Goal: Find contact information

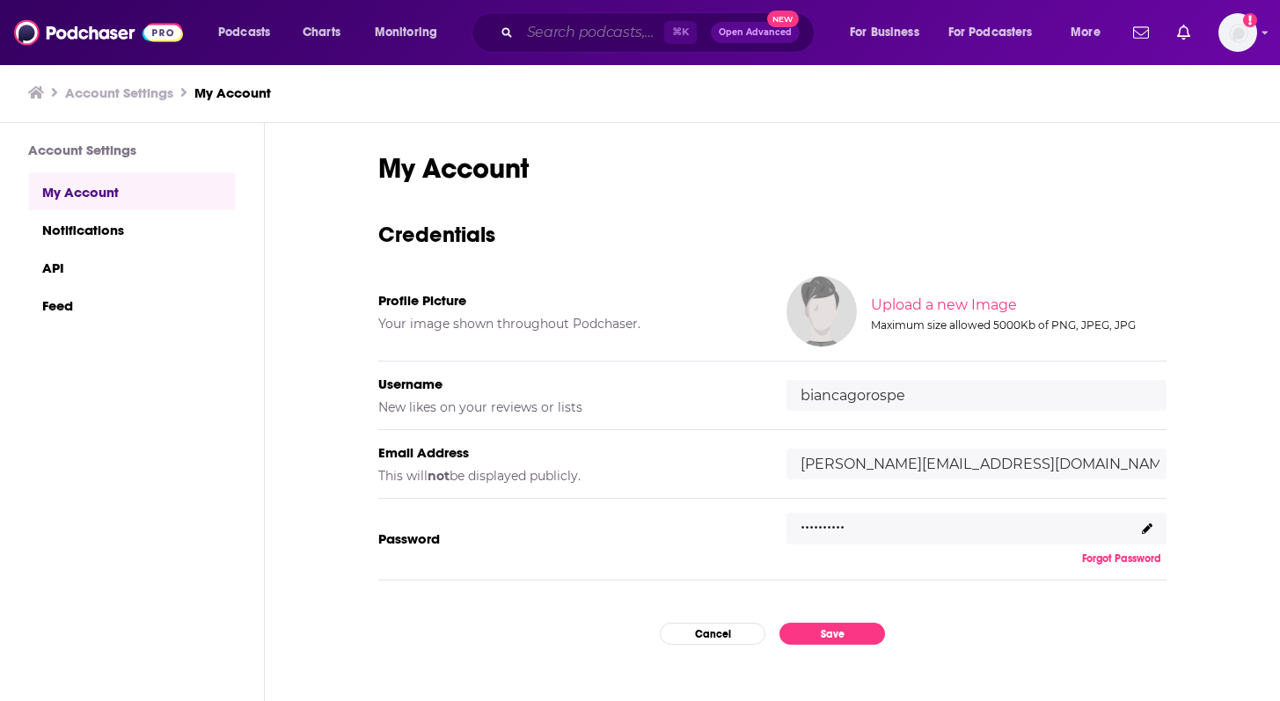
click at [560, 35] on input "Search podcasts, credits, & more..." at bounding box center [592, 32] width 144 height 28
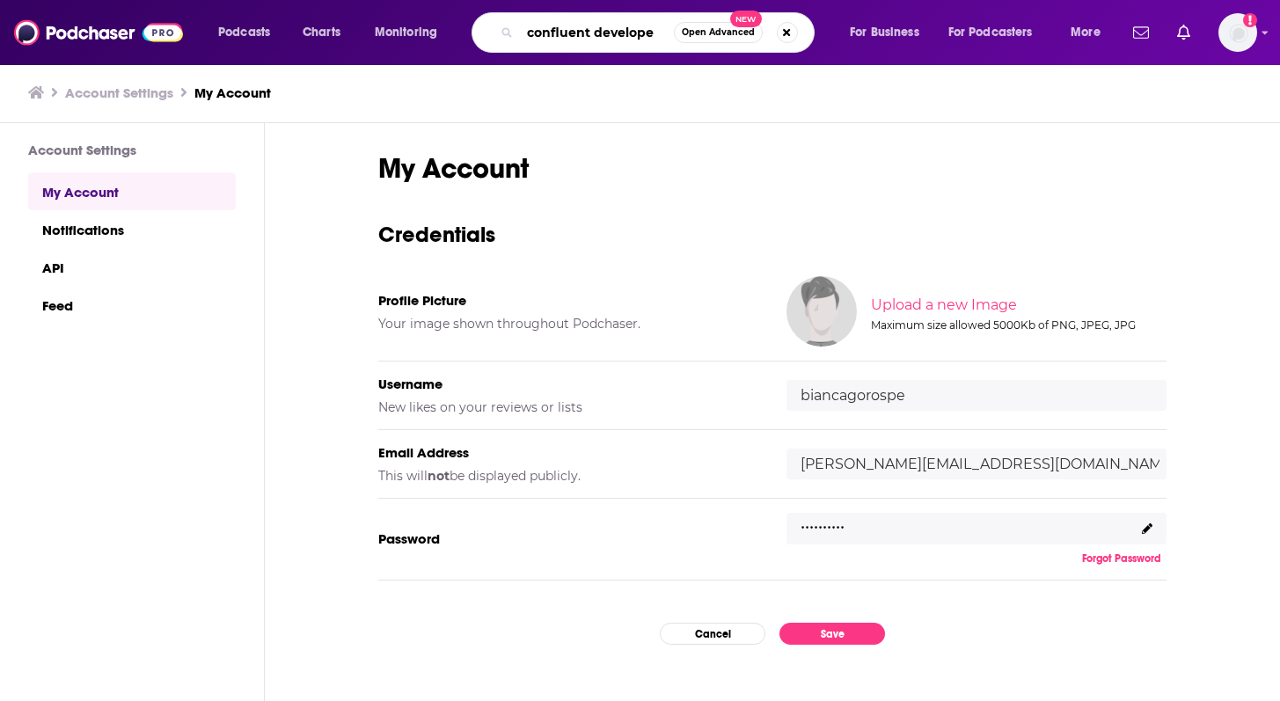
type input "confluent developer"
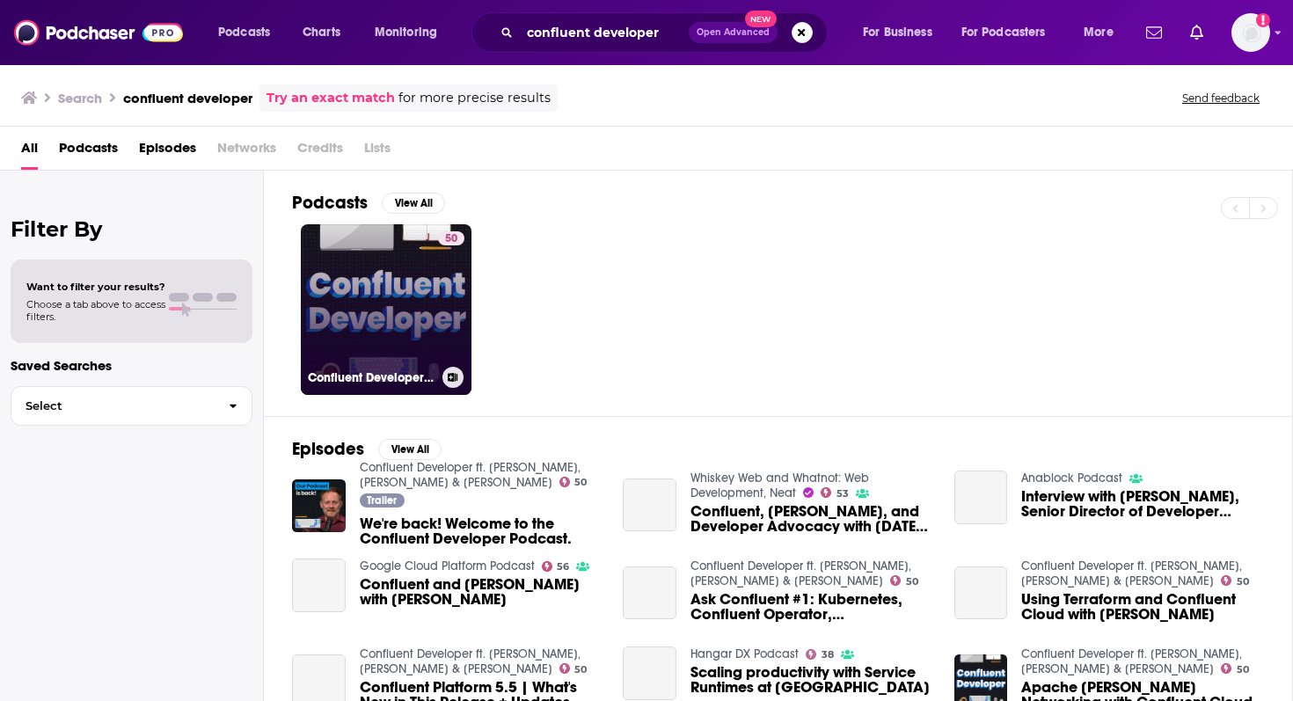
click at [403, 307] on link "50 Confluent Developer ft. [PERSON_NAME], [PERSON_NAME] & [PERSON_NAME]" at bounding box center [386, 309] width 171 height 171
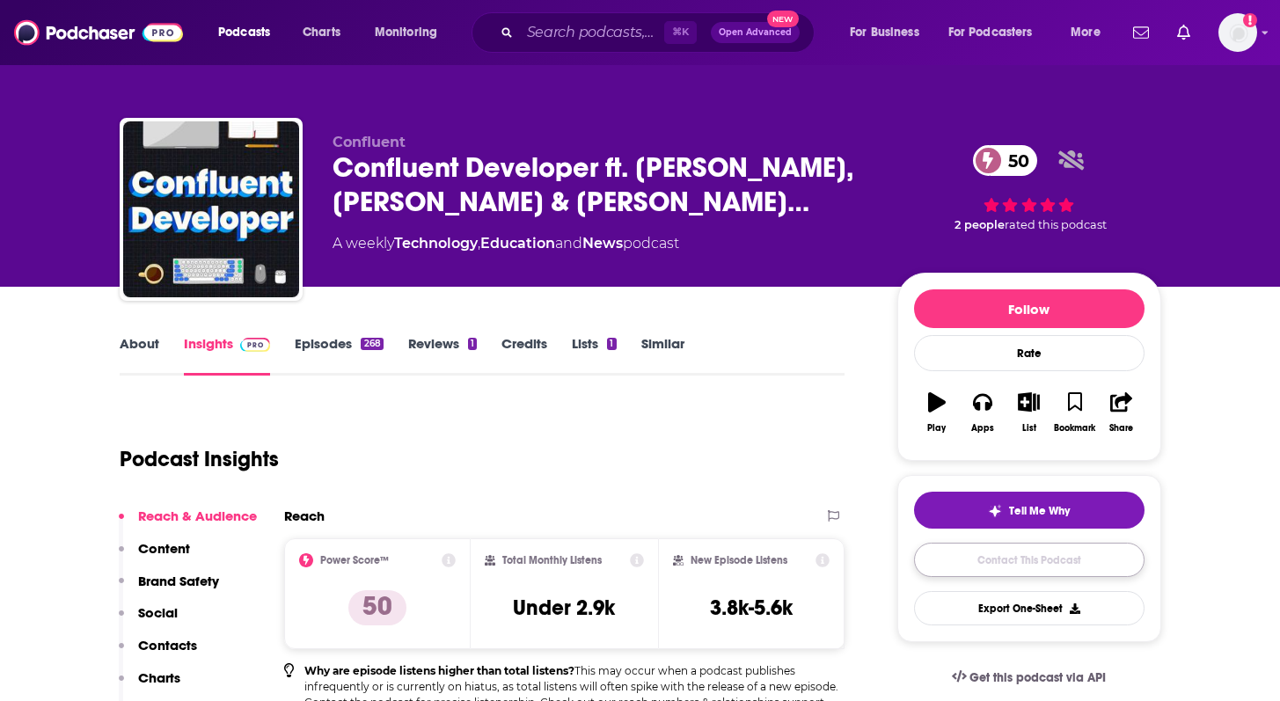
click at [994, 559] on link "Contact This Podcast" at bounding box center [1029, 560] width 230 height 34
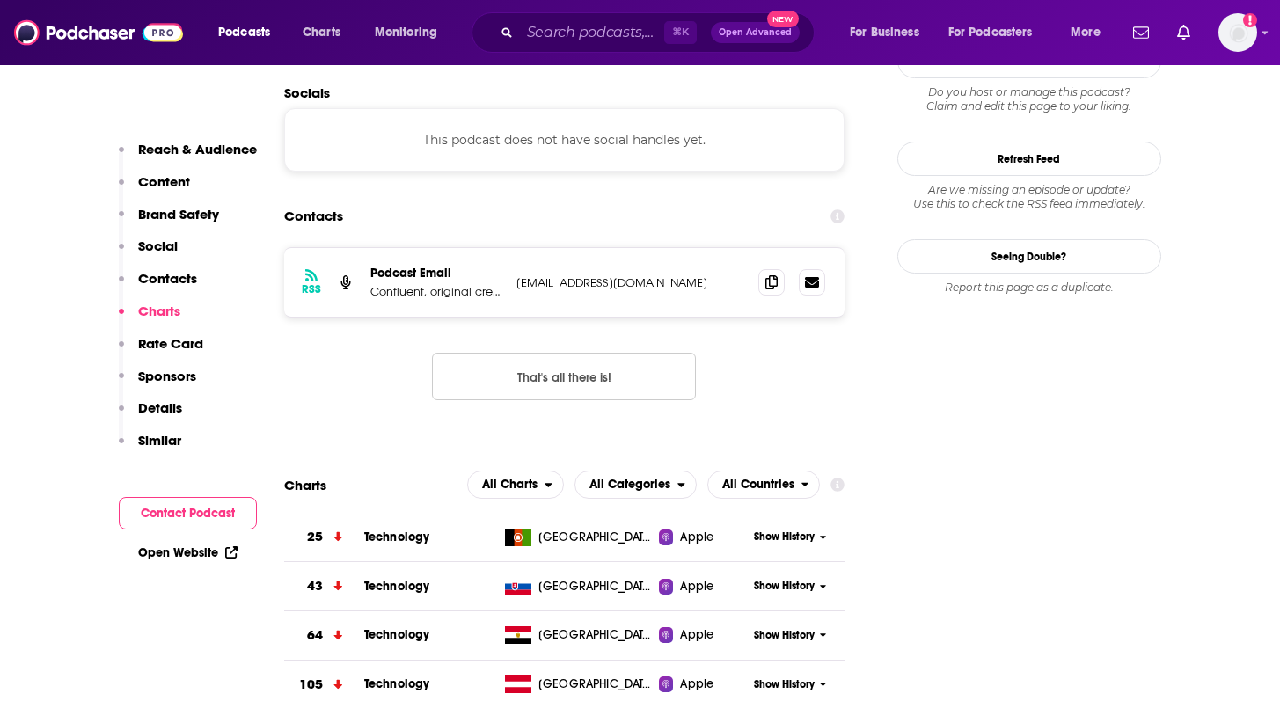
scroll to position [1756, 0]
click at [771, 274] on icon at bounding box center [771, 281] width 12 height 14
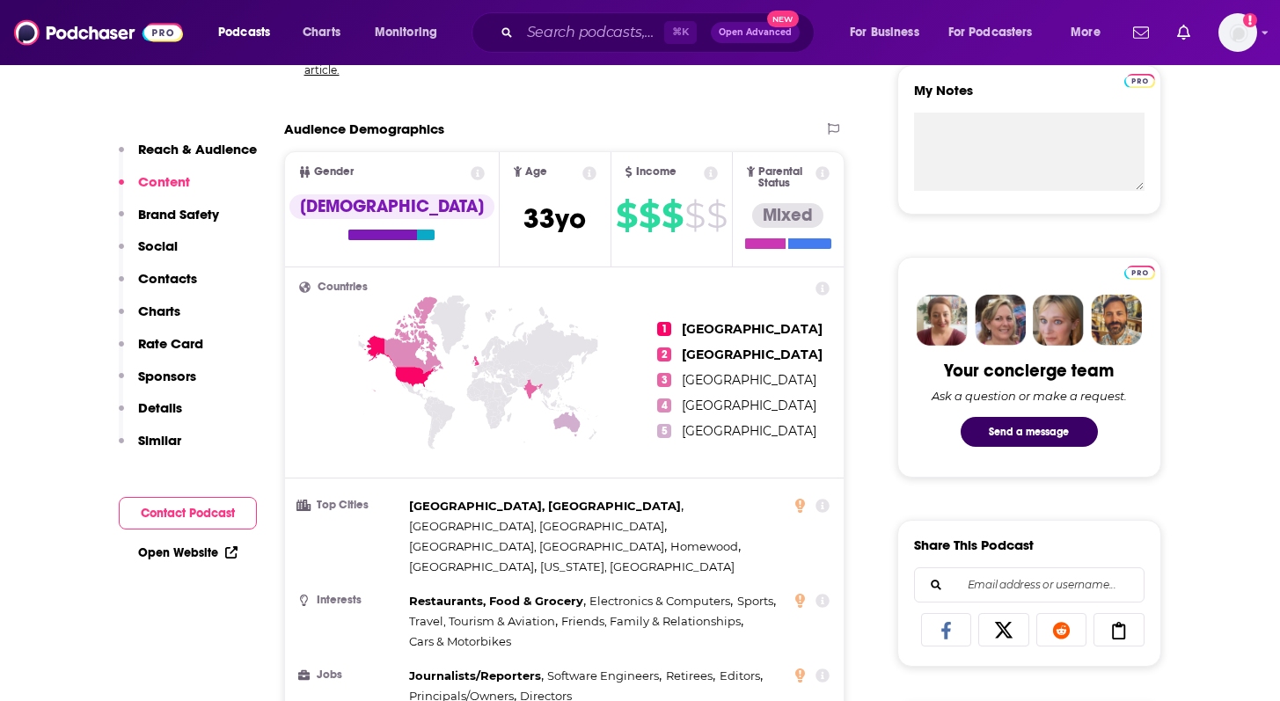
scroll to position [0, 0]
